Goal: Information Seeking & Learning: Learn about a topic

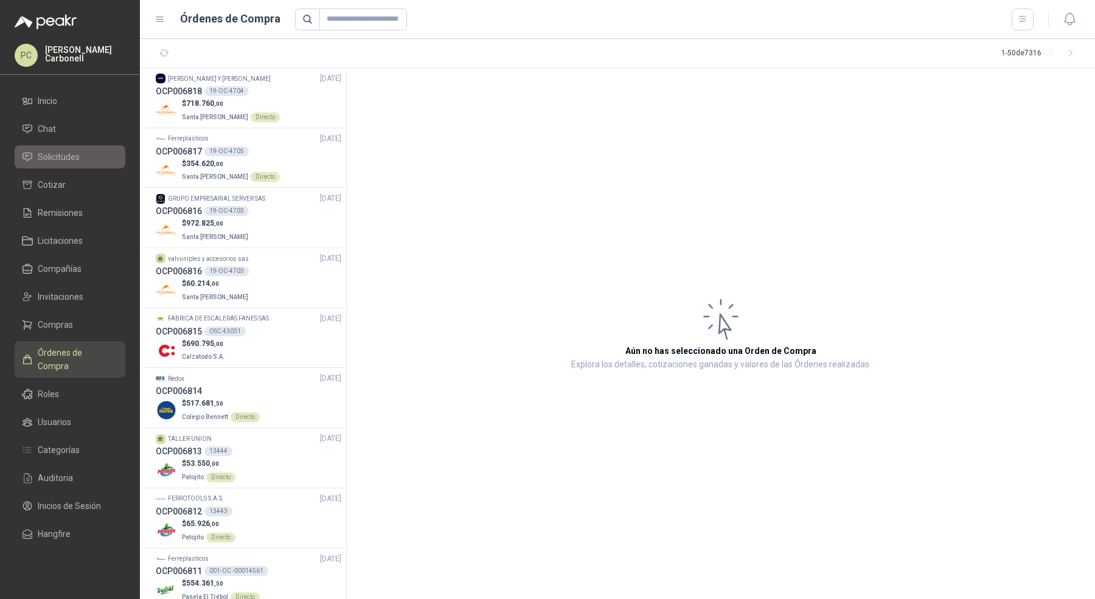
click at [80, 153] on li "Solicitudes" at bounding box center [70, 156] width 96 height 13
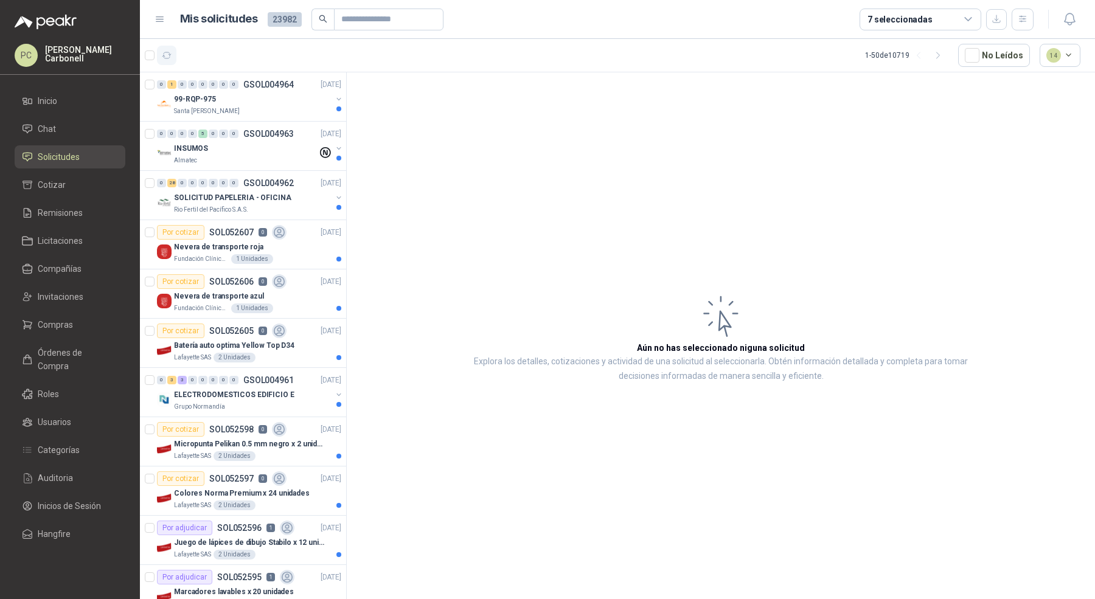
click at [170, 58] on icon "button" at bounding box center [167, 55] width 10 height 10
click at [77, 346] on span "Órdenes de Compra" at bounding box center [76, 359] width 76 height 27
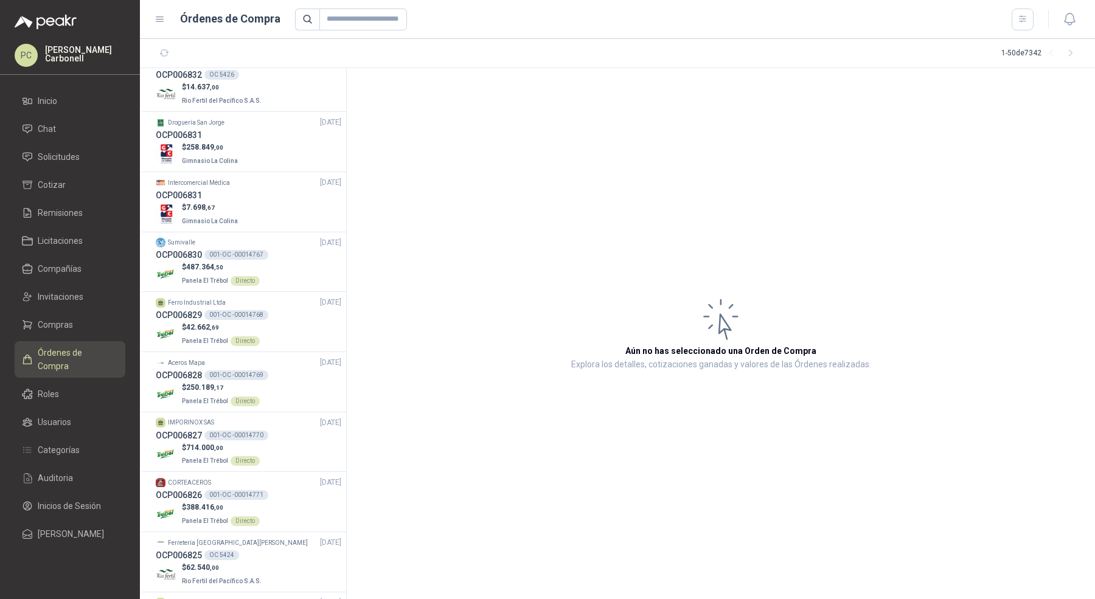
scroll to position [674, 0]
click at [282, 210] on div "$ 7.698 ,67 Gimnasio La Colina" at bounding box center [248, 216] width 185 height 25
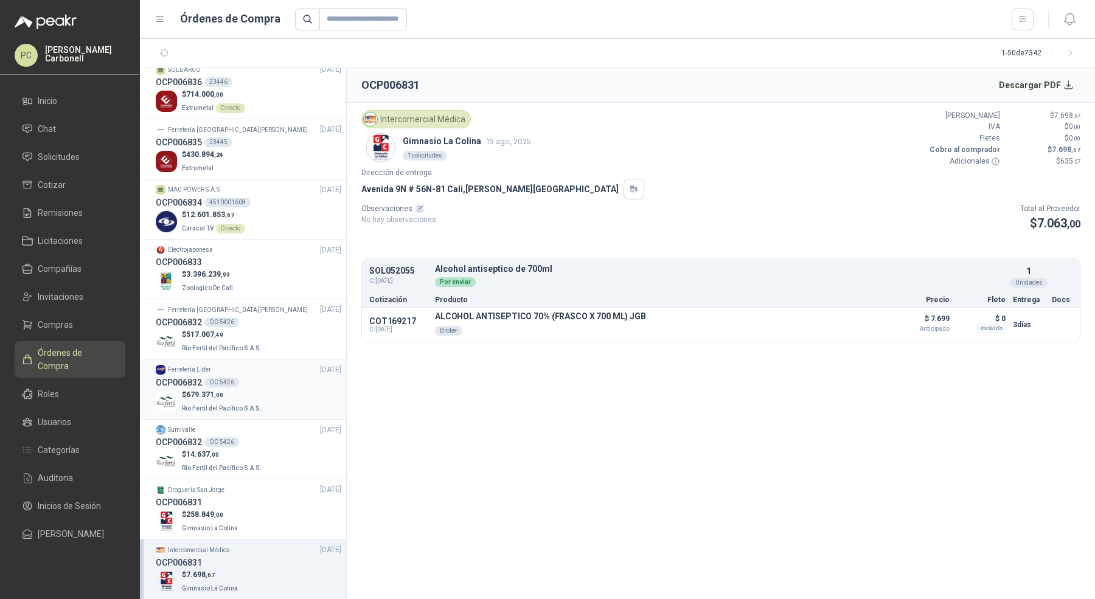
scroll to position [308, 0]
click at [283, 289] on div "$ 3.396.239 ,99 Zoologico De Cali" at bounding box center [248, 281] width 185 height 25
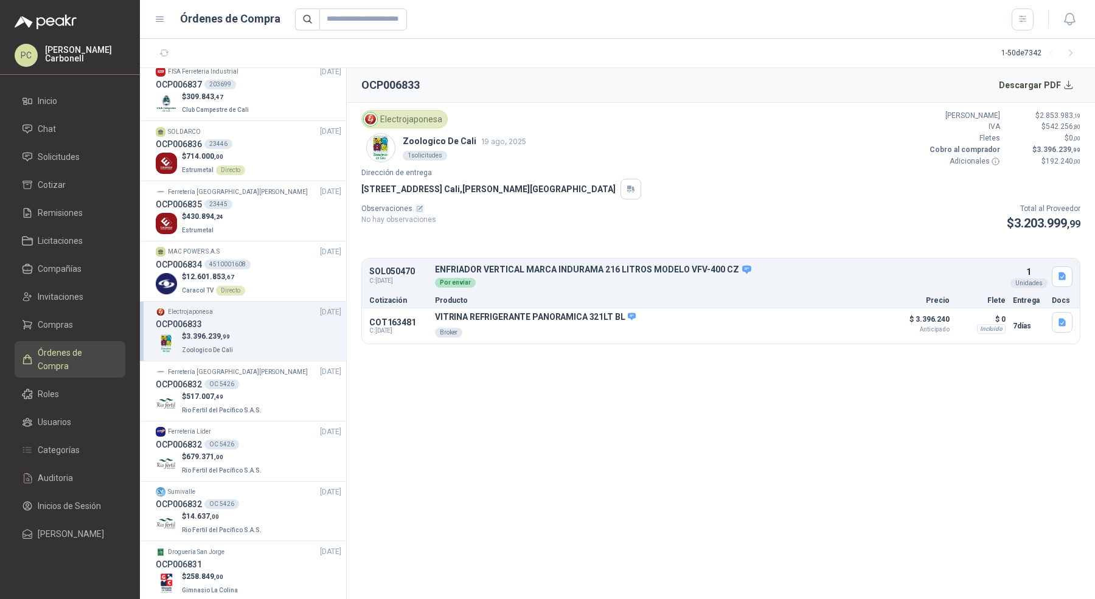
scroll to position [214, 0]
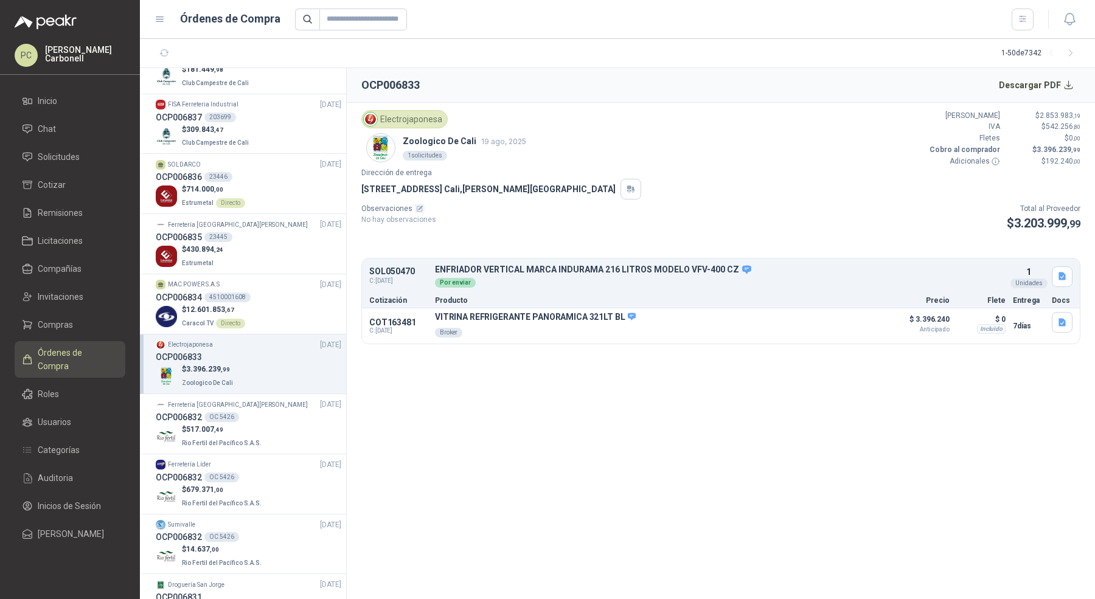
click at [283, 291] on div "OCP006834 4510001608" at bounding box center [248, 297] width 185 height 13
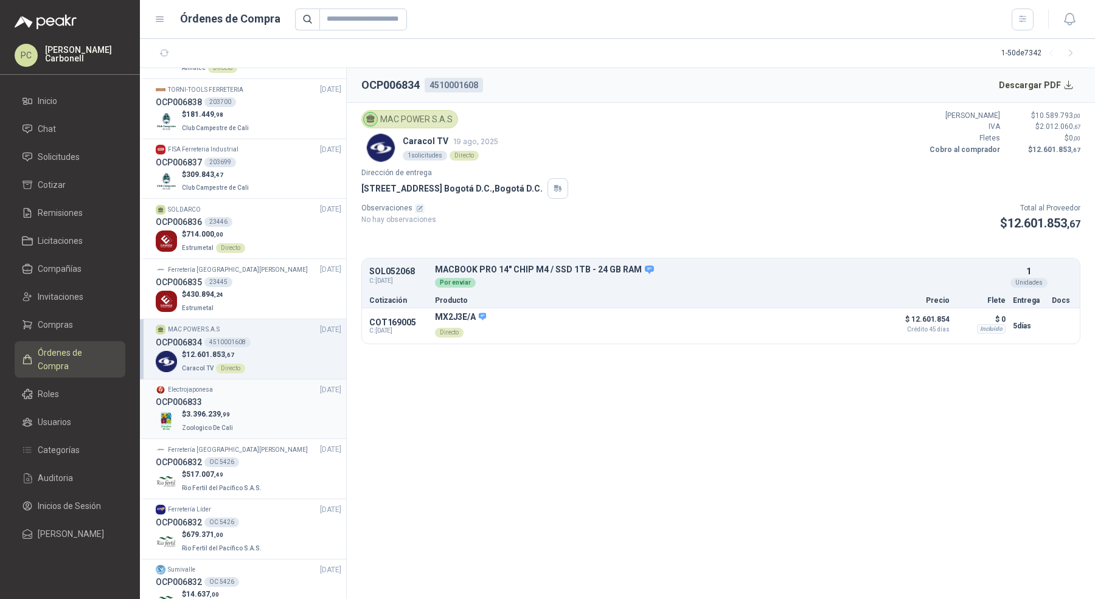
scroll to position [167, 0]
click at [283, 291] on div "$ 430.894 ,24 Estrumetal" at bounding box center [248, 303] width 185 height 25
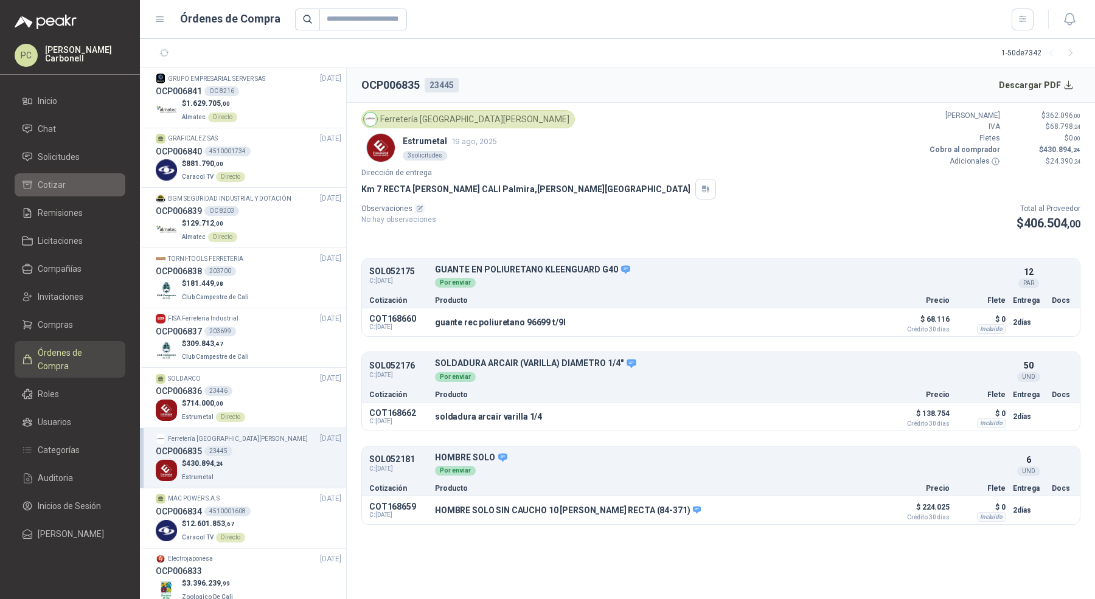
click at [74, 173] on link "Cotizar" at bounding box center [70, 184] width 111 height 23
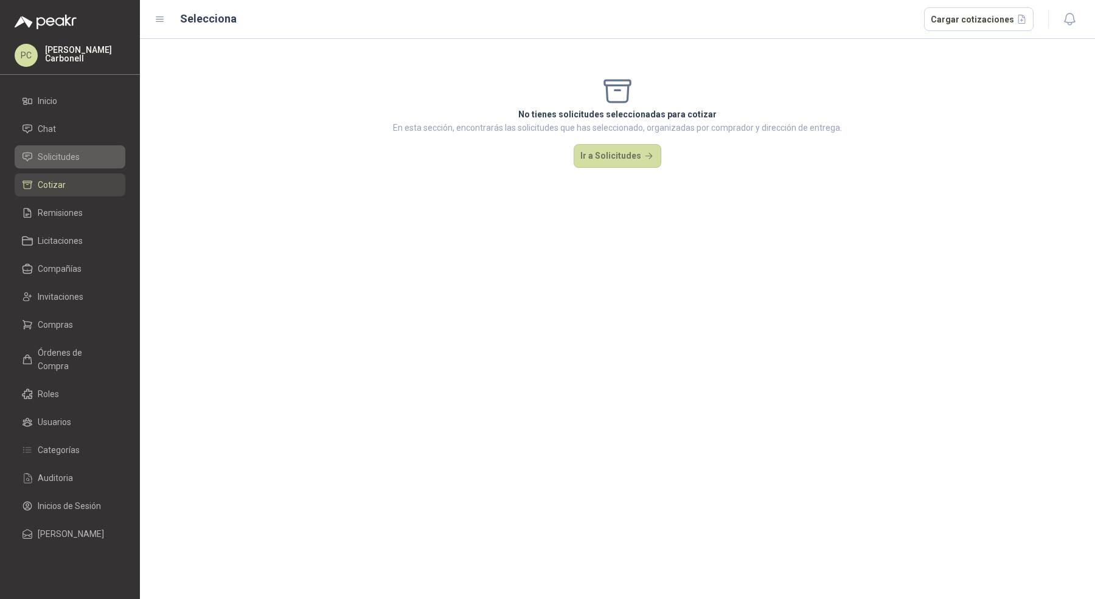
click at [88, 154] on li "Solicitudes" at bounding box center [70, 156] width 96 height 13
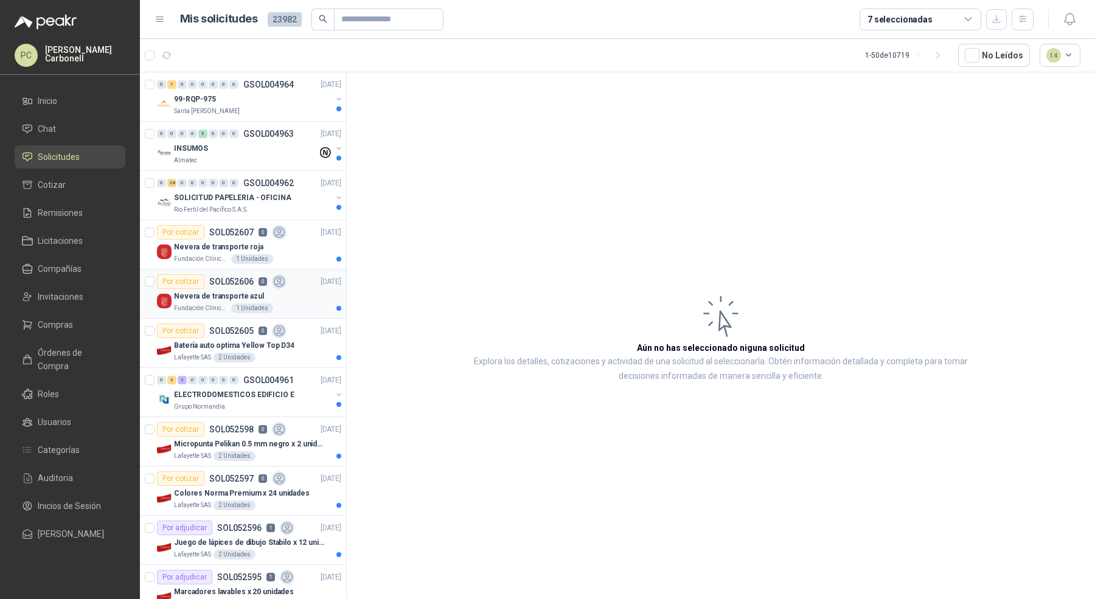
scroll to position [7, 0]
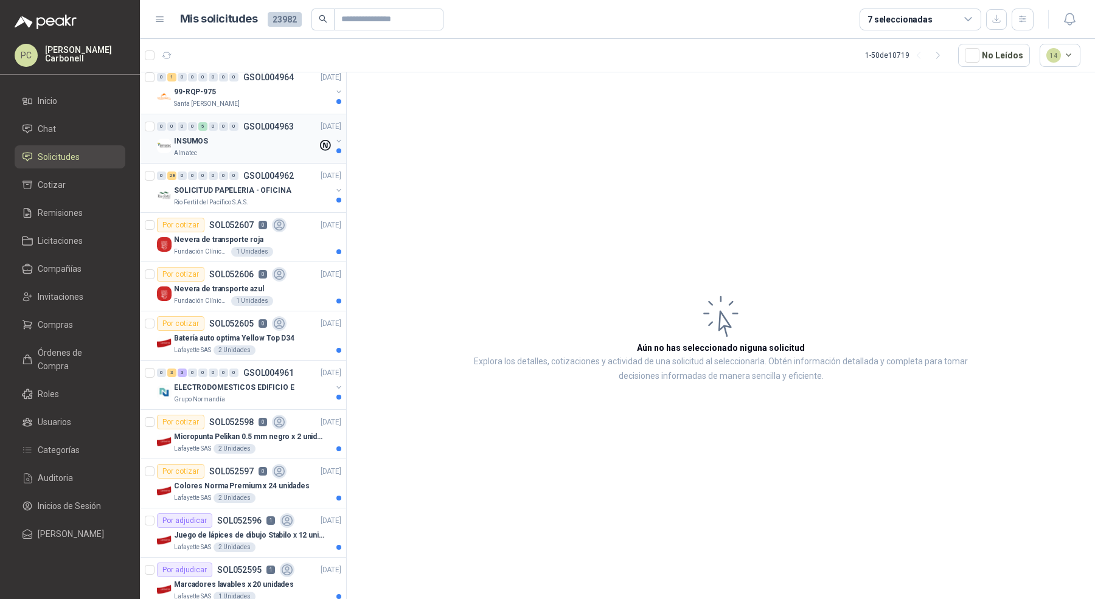
click at [257, 155] on div "Almatec" at bounding box center [246, 153] width 144 height 10
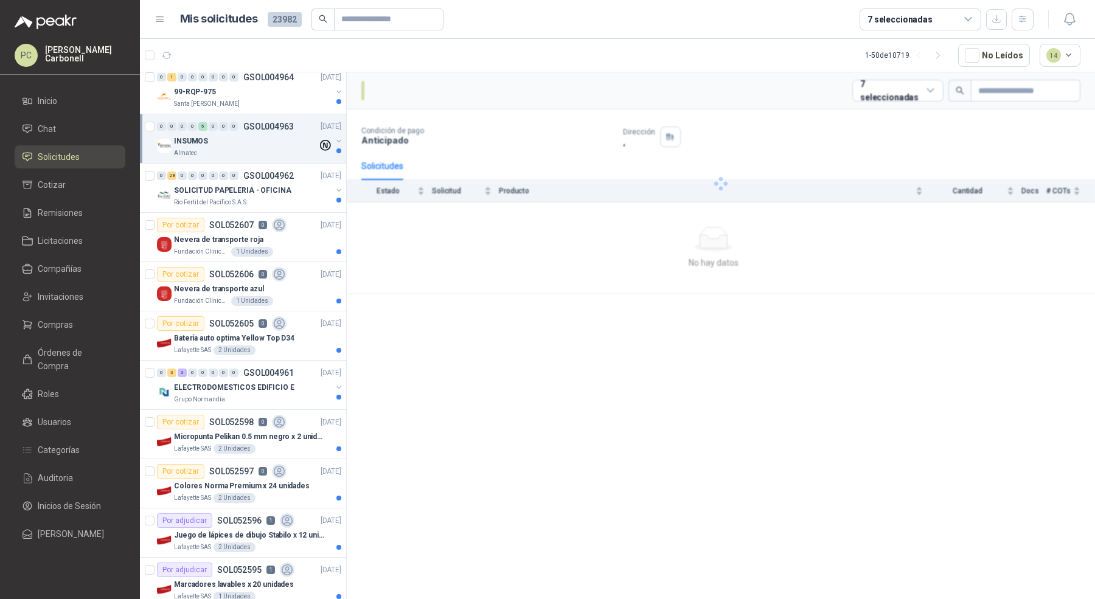
click at [257, 155] on div "Almatec" at bounding box center [246, 153] width 144 height 10
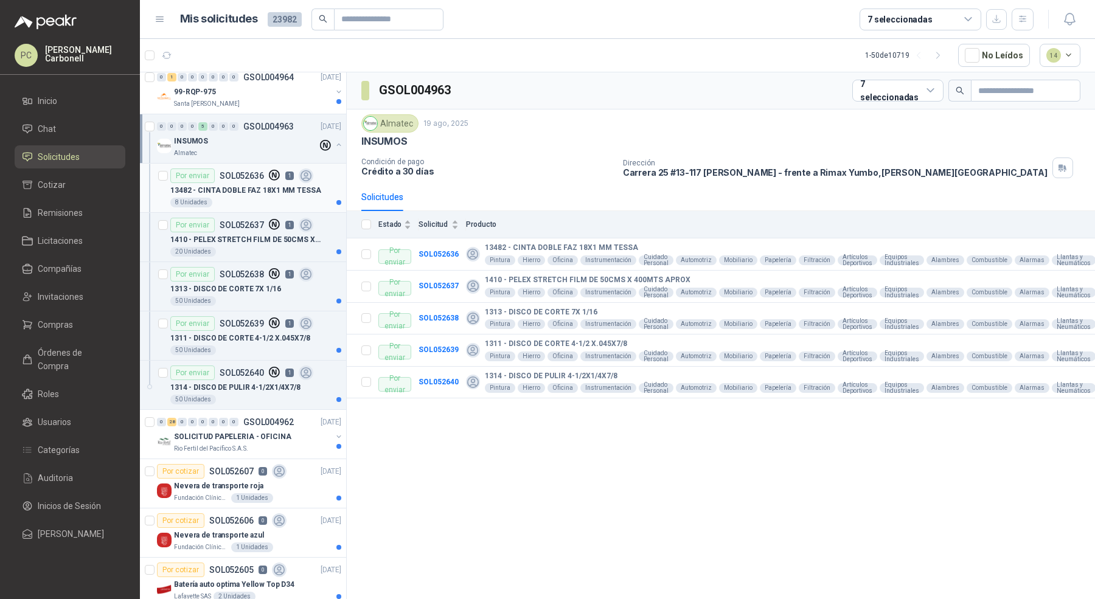
click at [257, 190] on p "13482 - CINTA DOBLE FAZ 18X1 MM TESSA" at bounding box center [245, 191] width 151 height 12
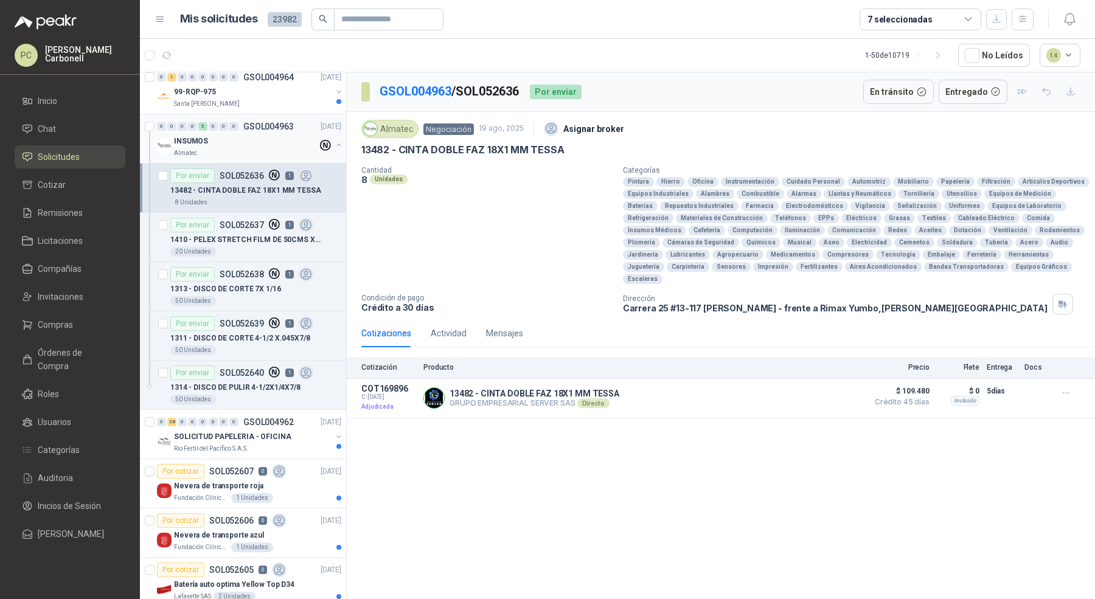
click at [262, 134] on div "INSUMOS" at bounding box center [246, 141] width 144 height 15
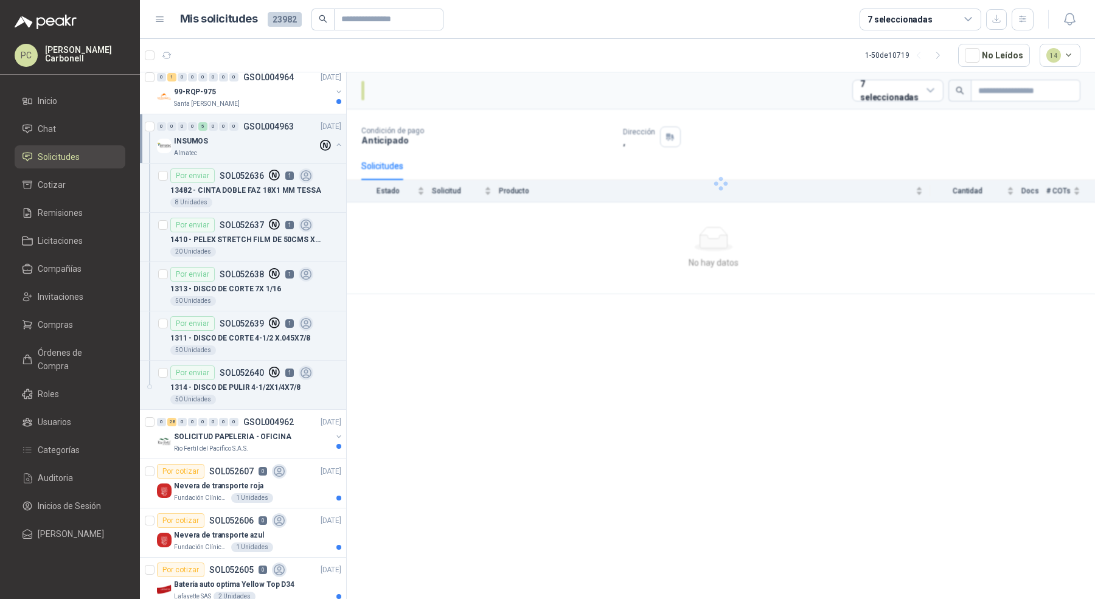
click at [262, 134] on div "INSUMOS" at bounding box center [246, 141] width 144 height 15
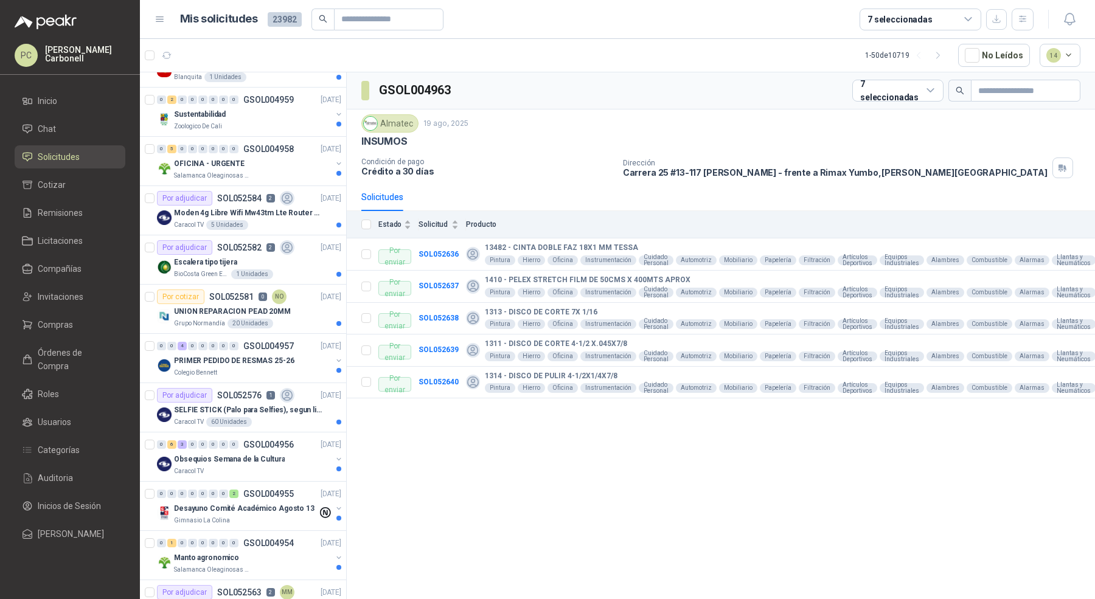
scroll to position [642, 0]
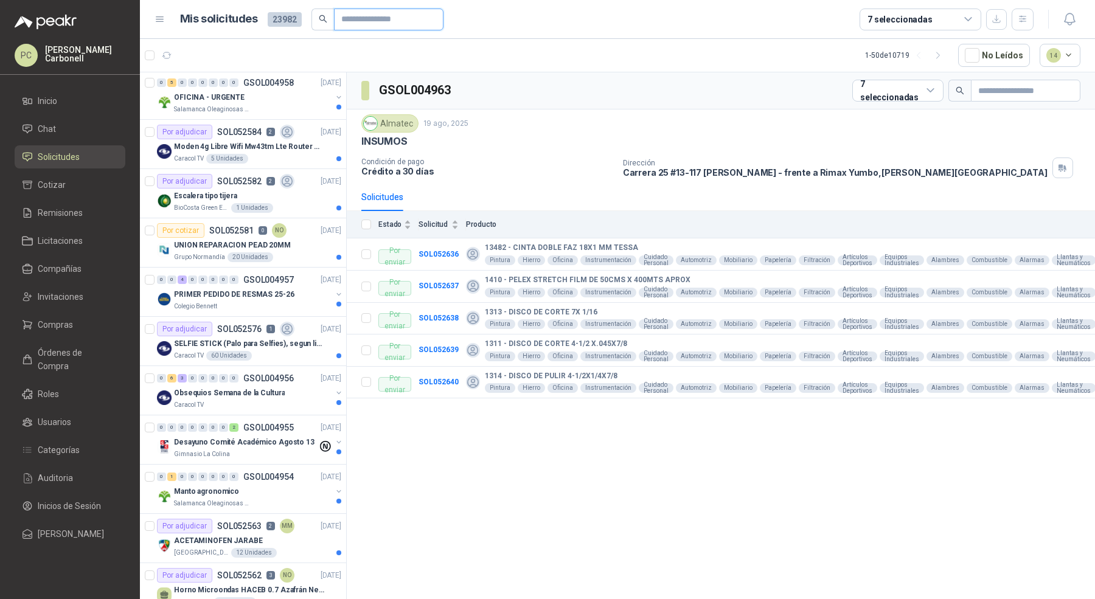
click at [353, 19] on input "text" at bounding box center [383, 19] width 85 height 21
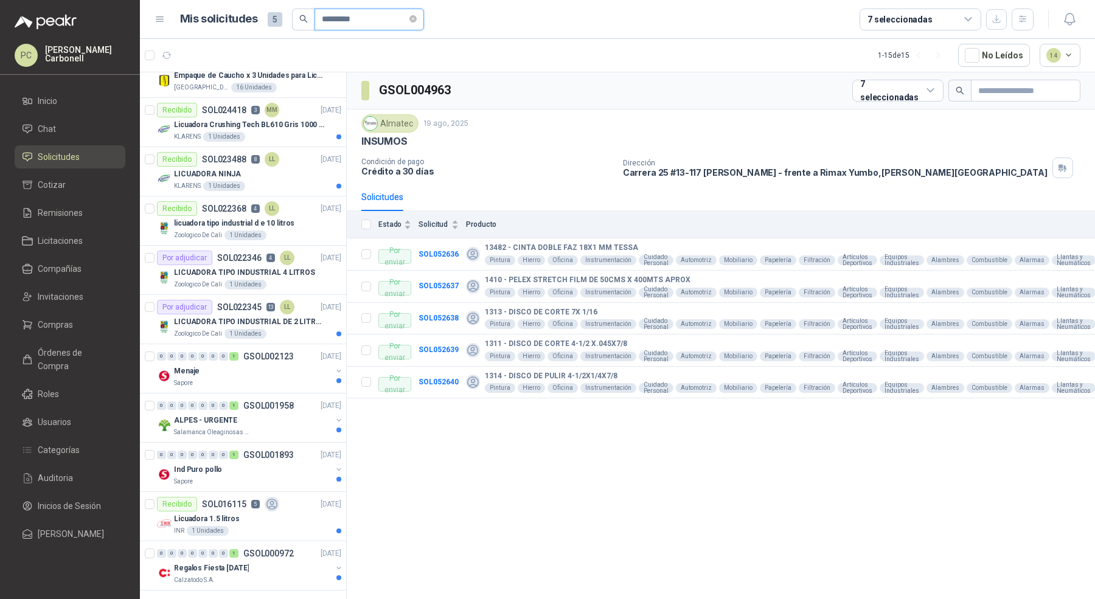
scroll to position [0, 0]
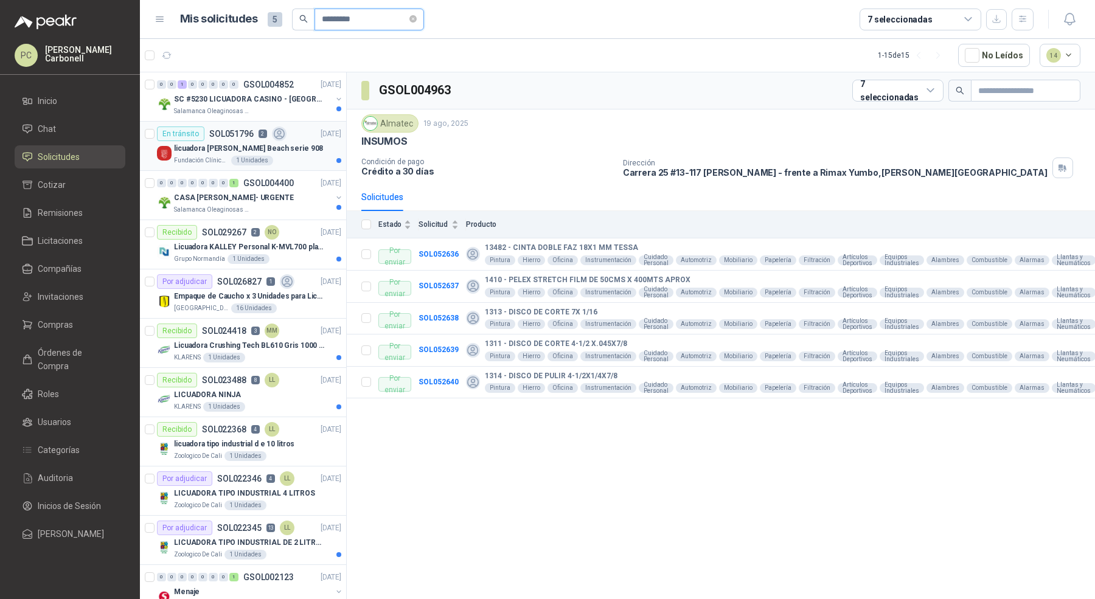
type input "*********"
click at [312, 147] on div "licuadora [PERSON_NAME] Beach serie 908" at bounding box center [257, 148] width 167 height 15
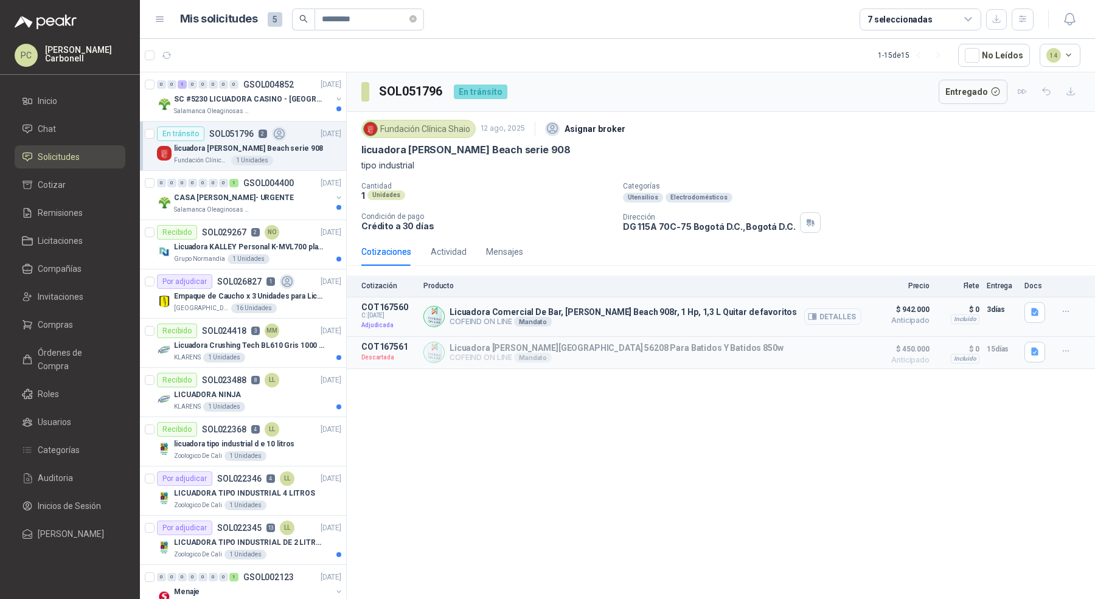
click at [849, 314] on button "Detalles" at bounding box center [832, 316] width 57 height 16
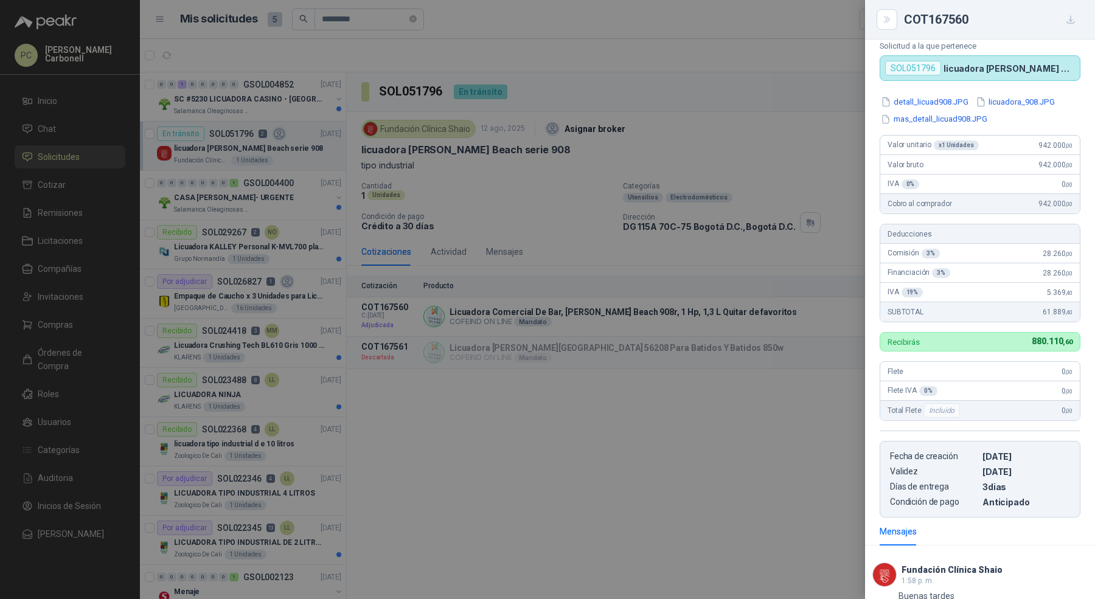
scroll to position [162, 0]
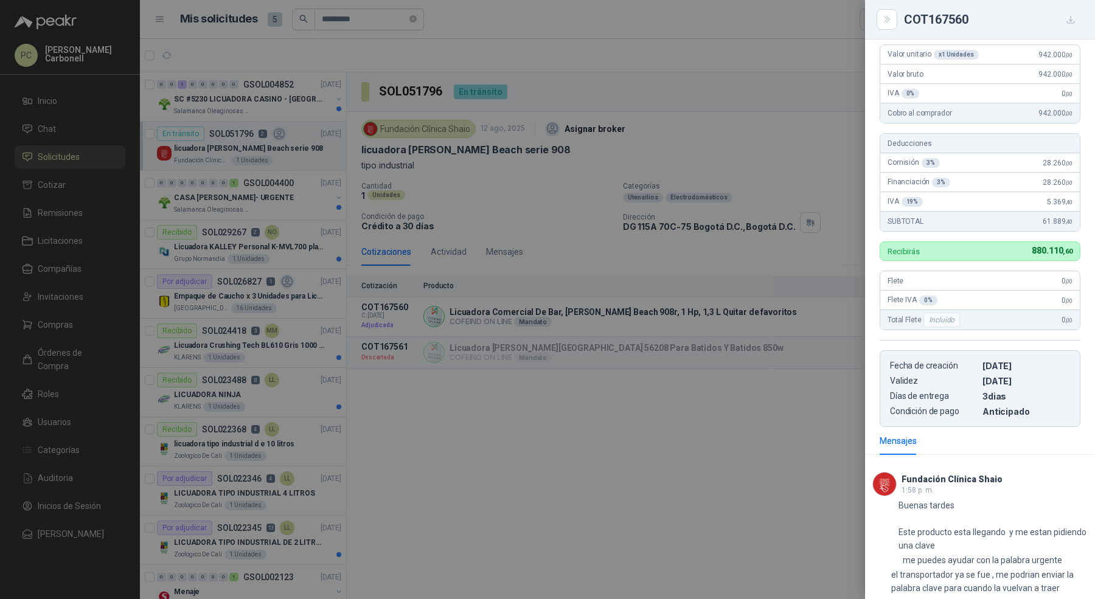
click at [742, 409] on div at bounding box center [547, 299] width 1095 height 599
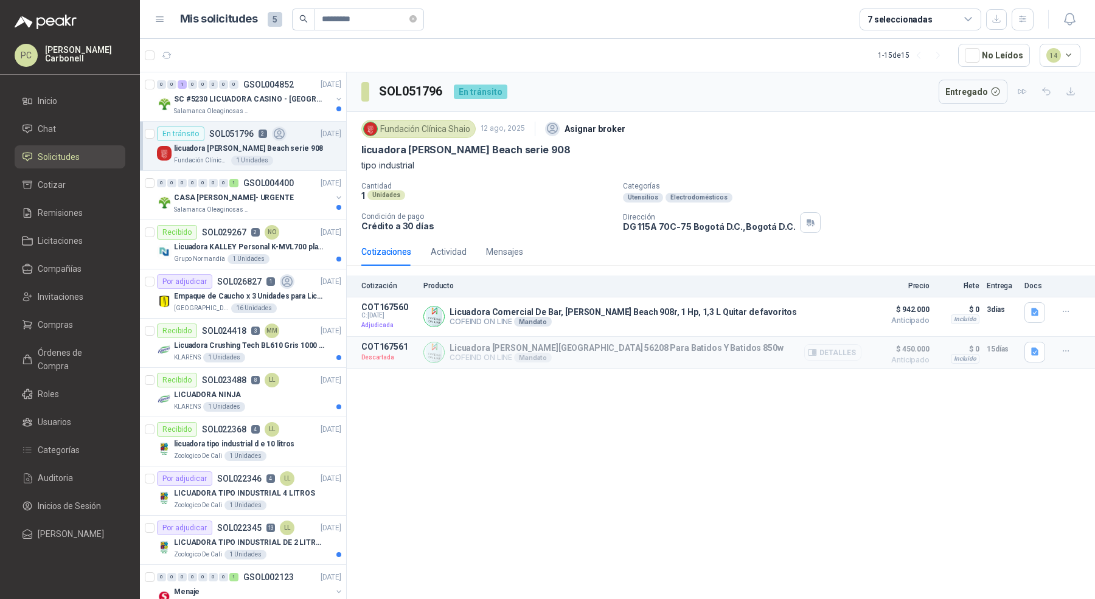
click at [834, 348] on button "Detalles" at bounding box center [832, 352] width 57 height 16
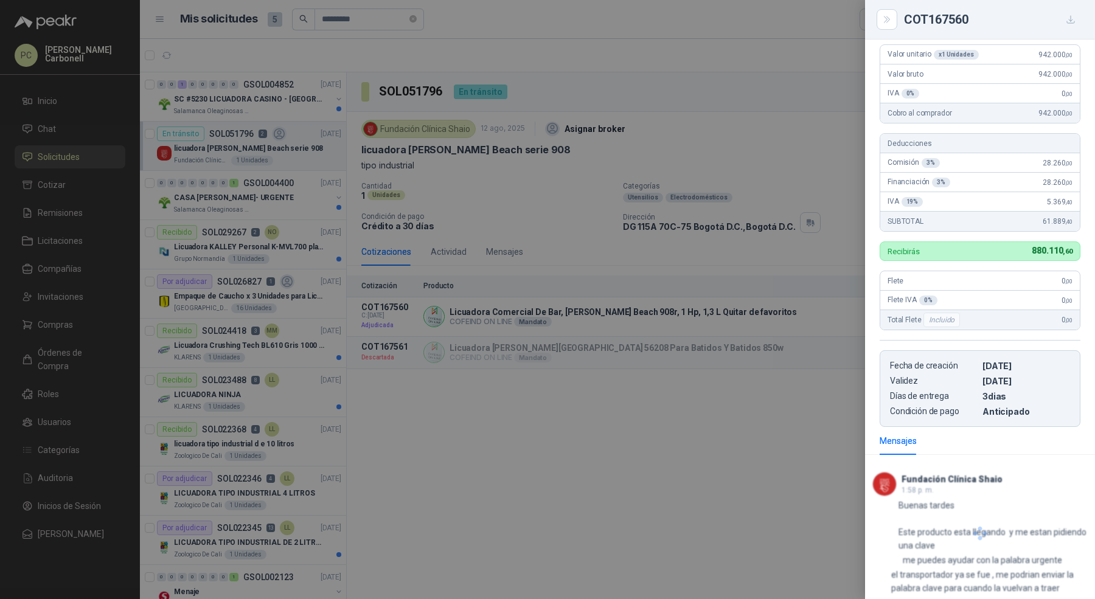
scroll to position [138, 0]
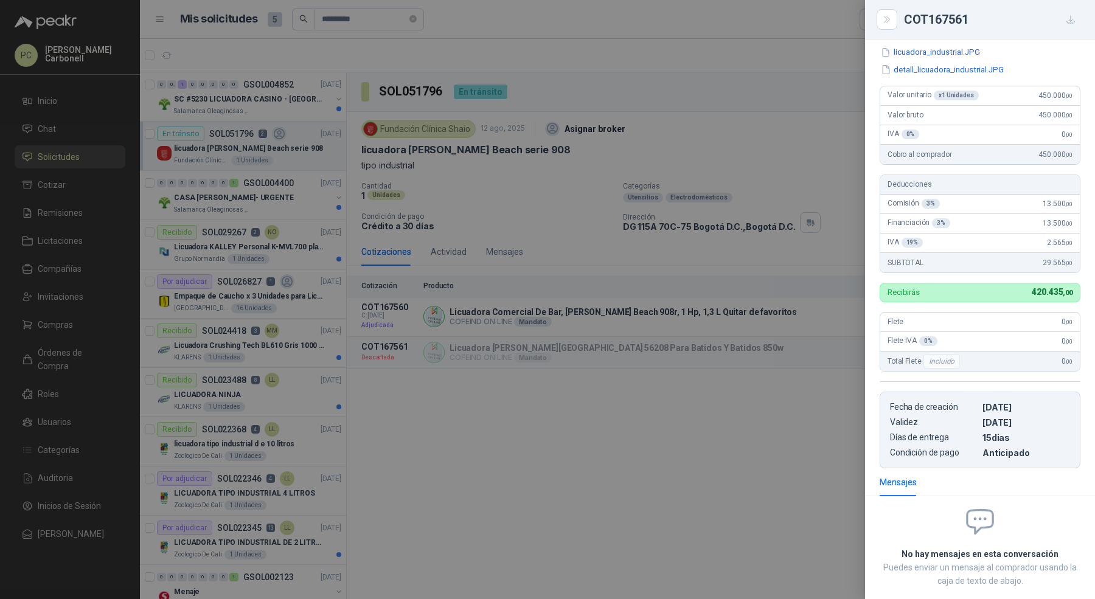
click at [775, 407] on div at bounding box center [547, 299] width 1095 height 599
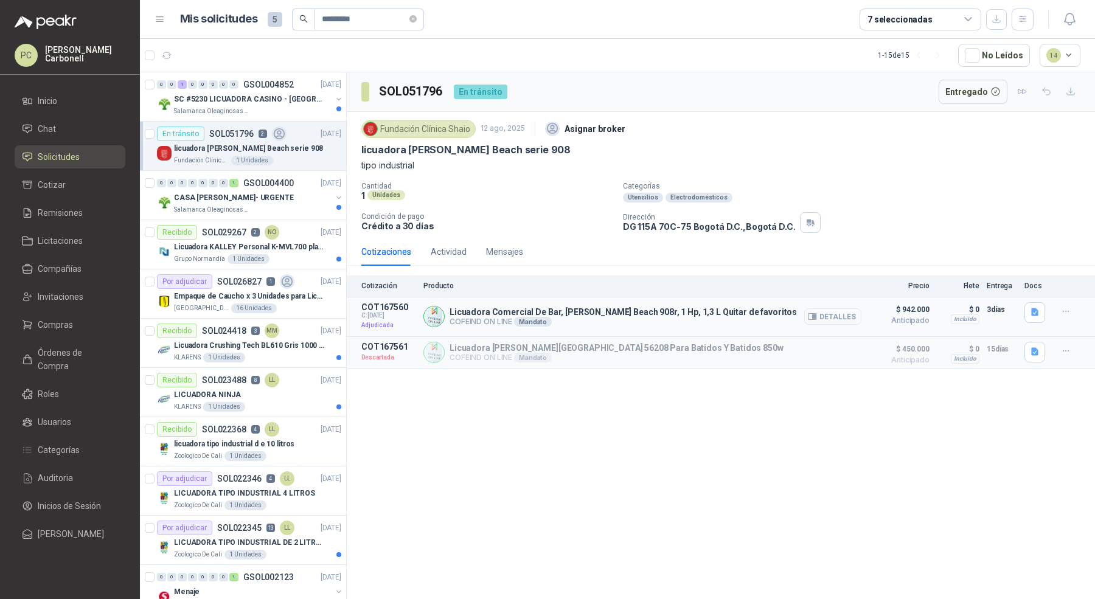
click at [823, 313] on button "Detalles" at bounding box center [832, 316] width 57 height 16
